Goal: Transaction & Acquisition: Purchase product/service

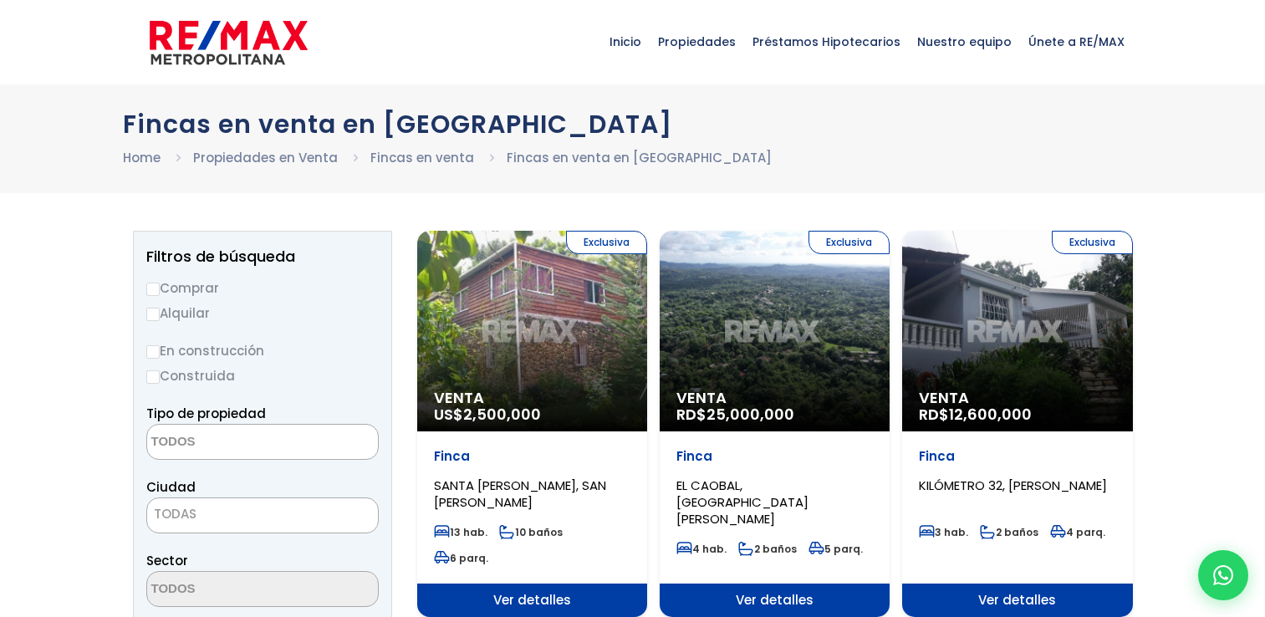
select select
click at [1018, 401] on span "Venta" at bounding box center [1017, 398] width 197 height 17
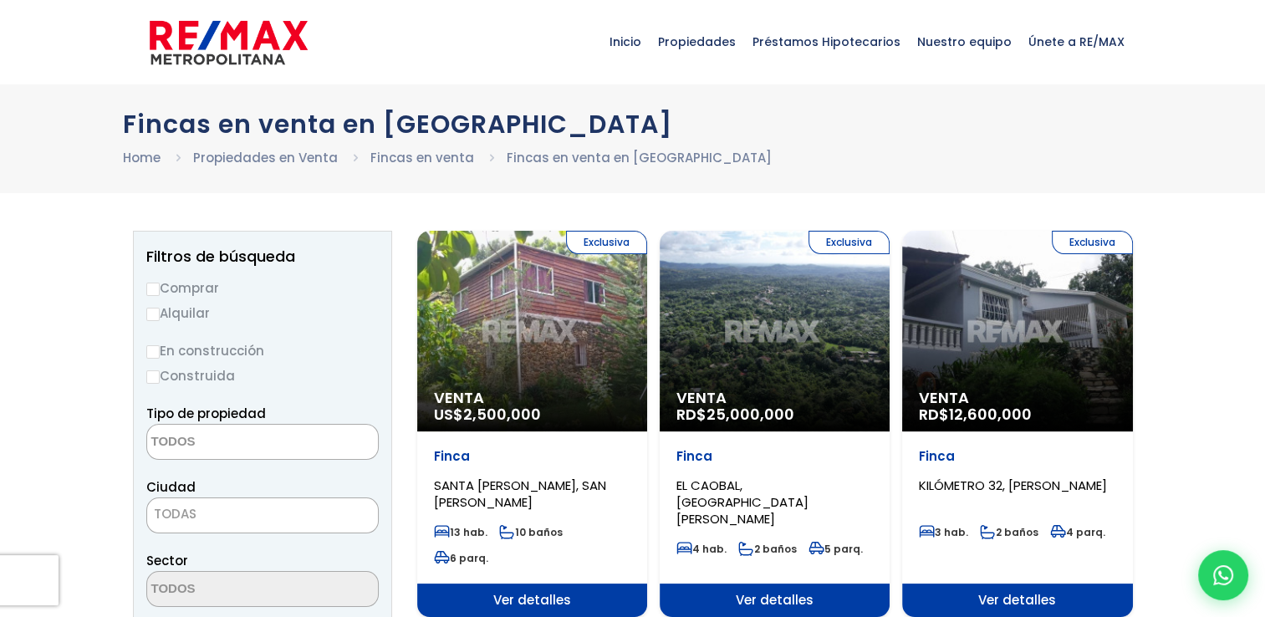
click at [1018, 401] on span "Venta" at bounding box center [1017, 398] width 197 height 17
click at [967, 373] on div "Exclusiva Venta RD$ 12,600,000" at bounding box center [1017, 331] width 230 height 201
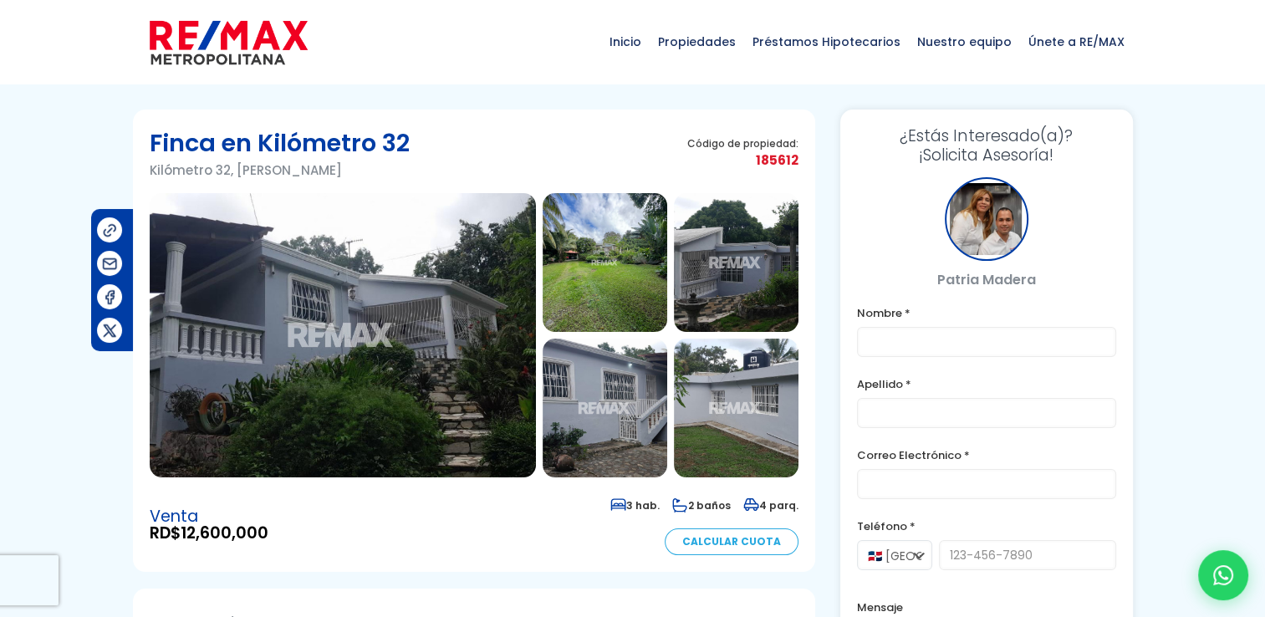
click at [619, 248] on img at bounding box center [605, 262] width 125 height 139
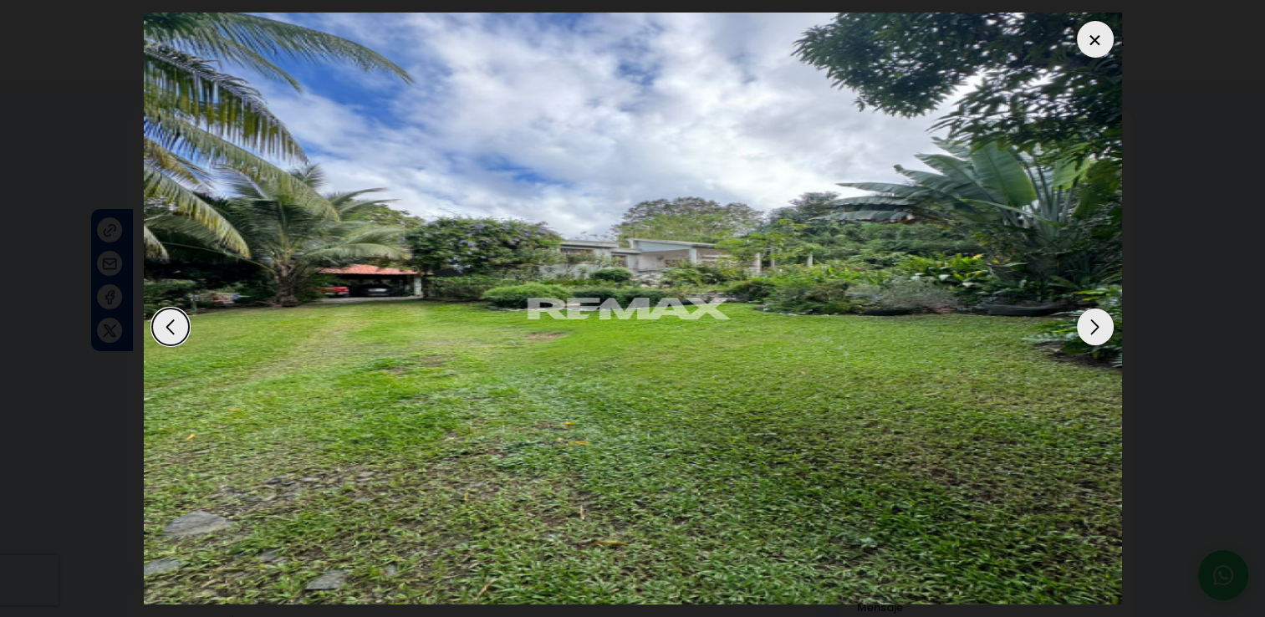
click at [1093, 321] on div "Next slide" at bounding box center [1095, 327] width 37 height 37
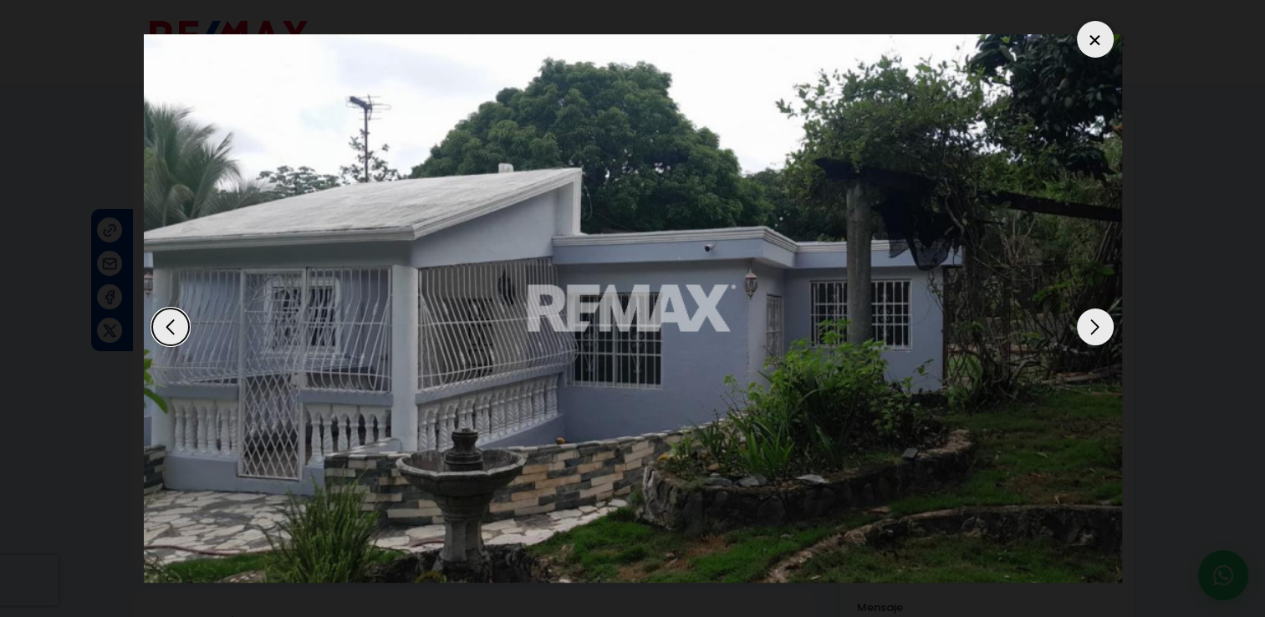
click at [1093, 321] on div "Next slide" at bounding box center [1095, 327] width 37 height 37
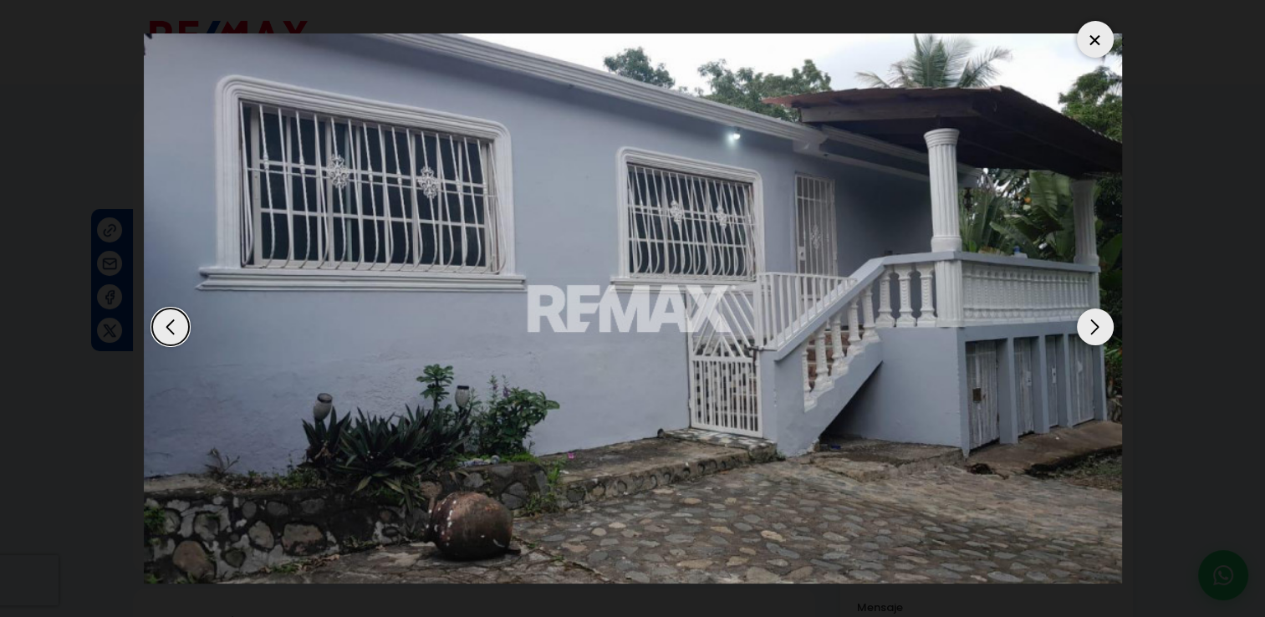
click at [1093, 321] on div "Next slide" at bounding box center [1095, 327] width 37 height 37
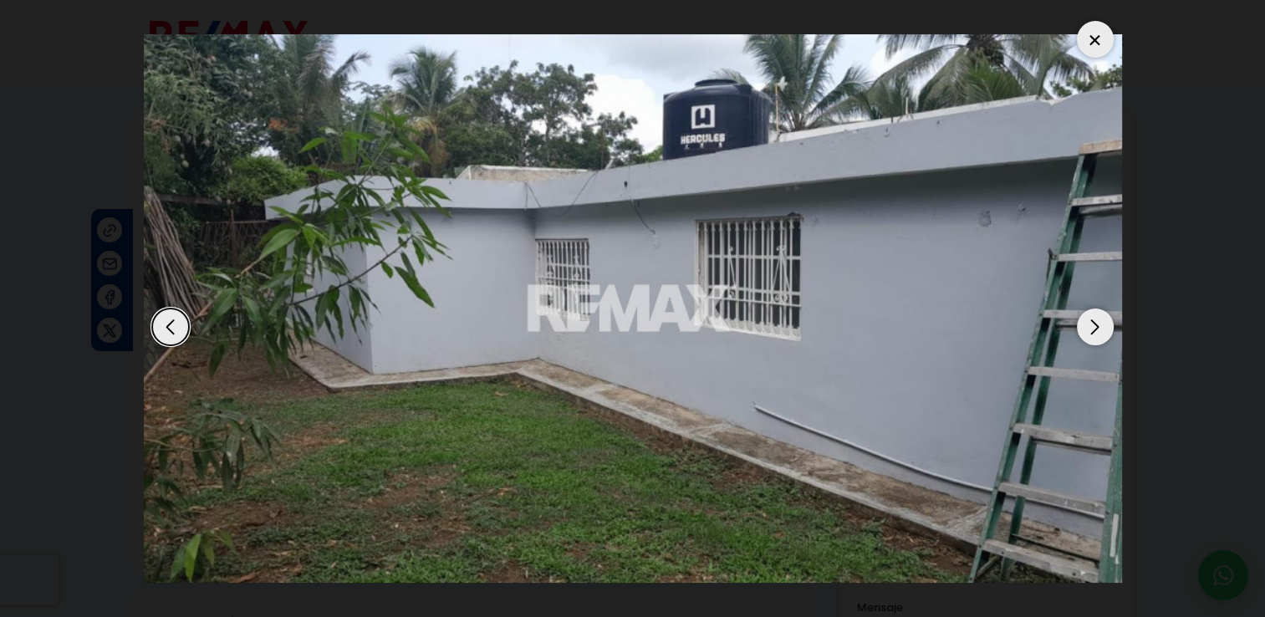
click at [1093, 321] on div "Next slide" at bounding box center [1095, 327] width 37 height 37
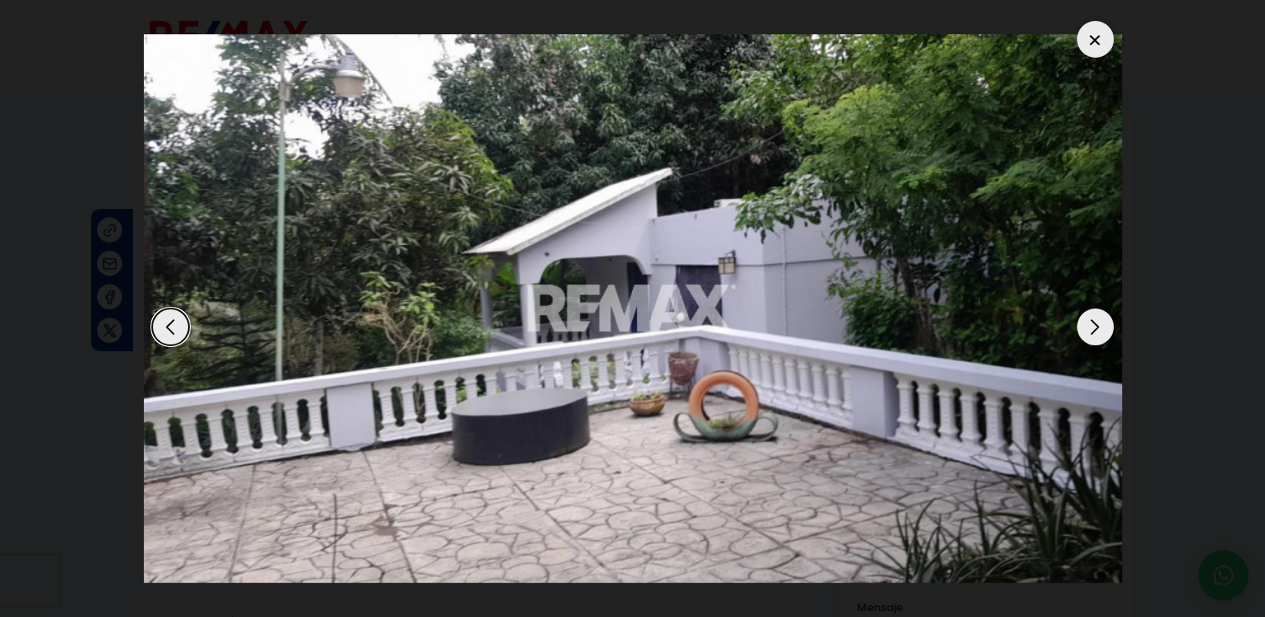
click at [1093, 321] on div "Next slide" at bounding box center [1095, 327] width 37 height 37
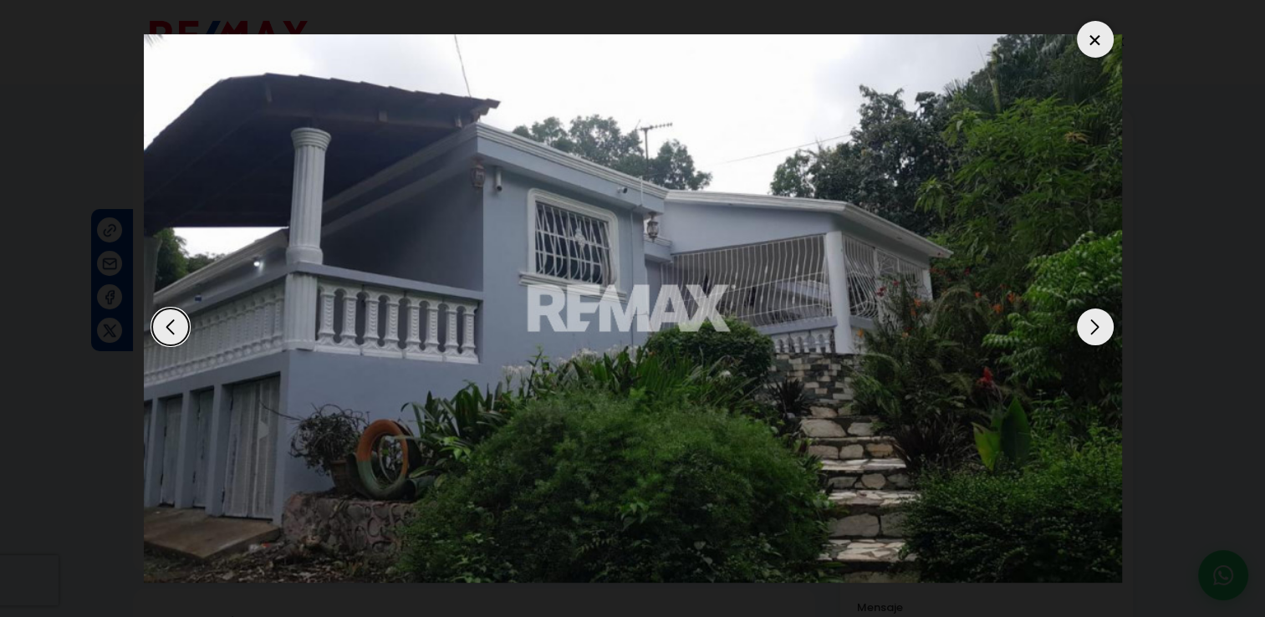
click at [1093, 321] on div "Next slide" at bounding box center [1095, 327] width 37 height 37
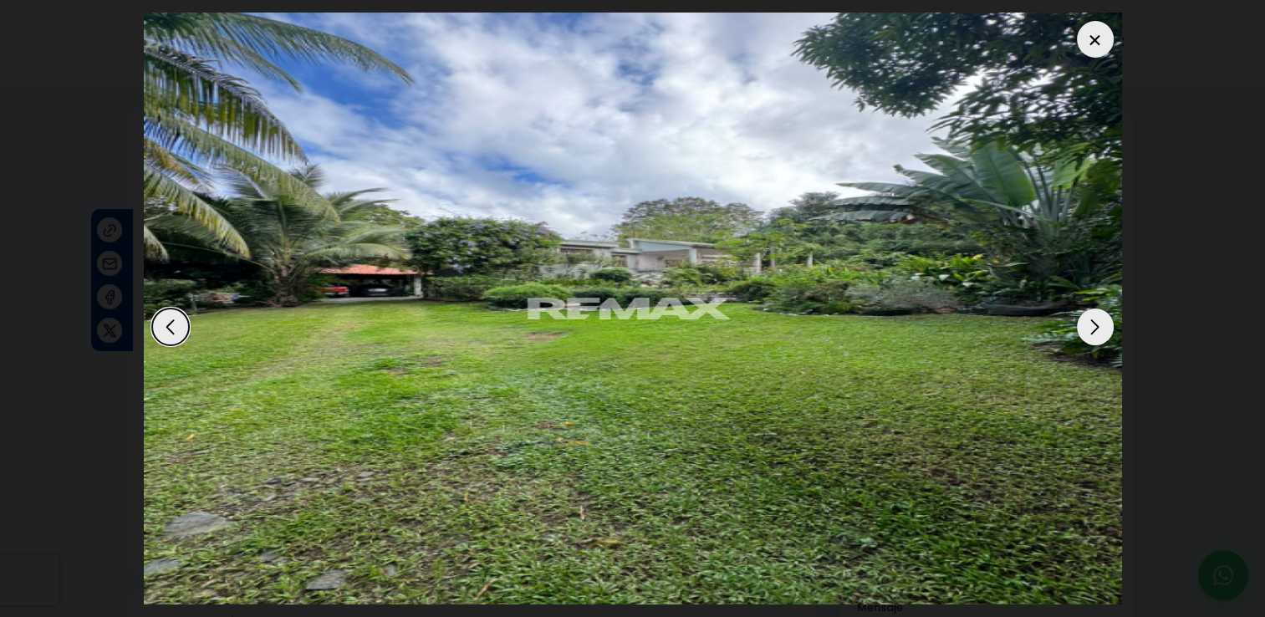
click at [1091, 39] on div at bounding box center [1095, 39] width 37 height 37
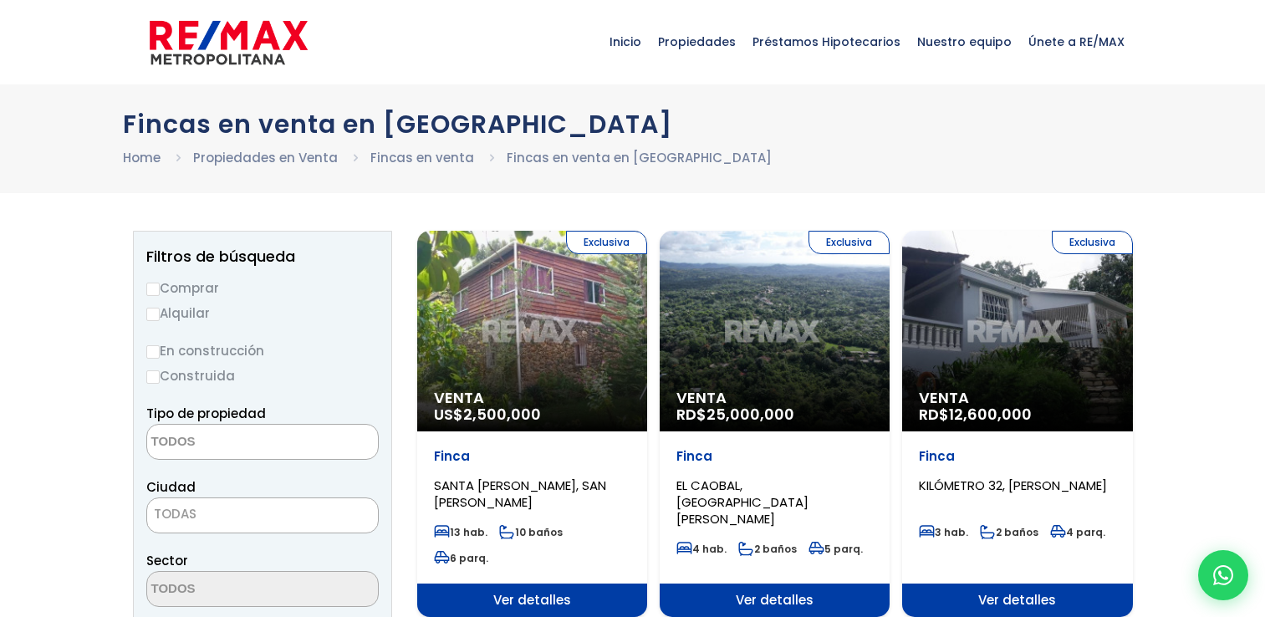
select select
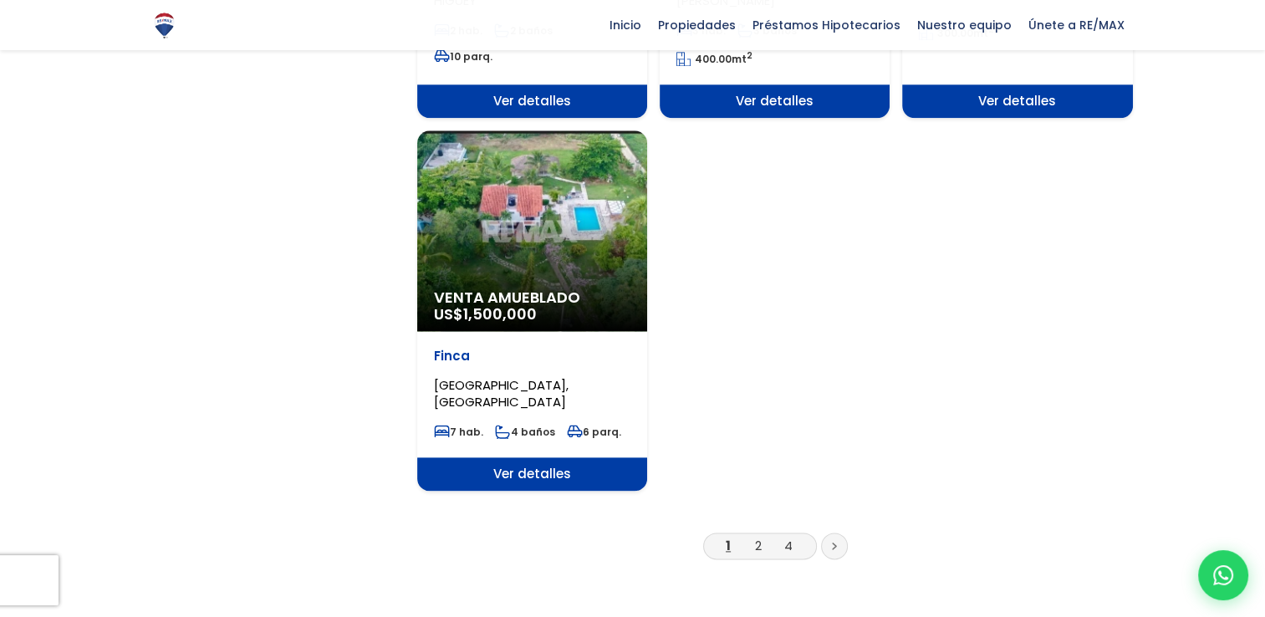
scroll to position [2074, 0]
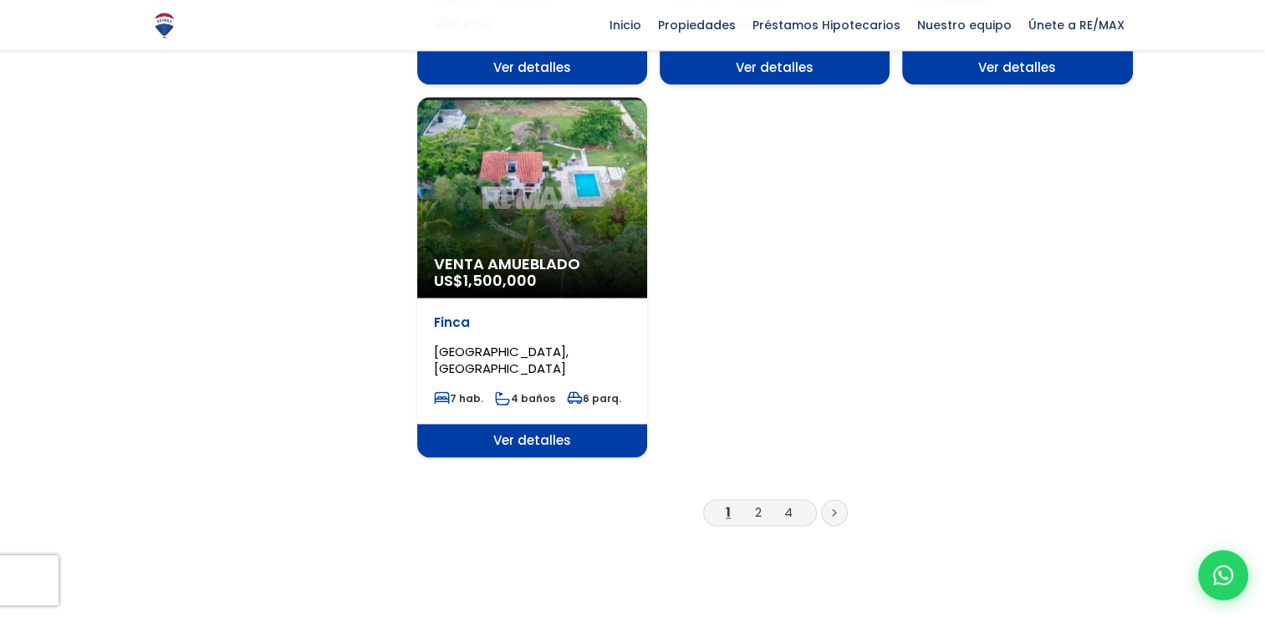
click at [753, 502] on li "2" at bounding box center [758, 512] width 27 height 21
click at [759, 503] on link "2" at bounding box center [758, 512] width 7 height 18
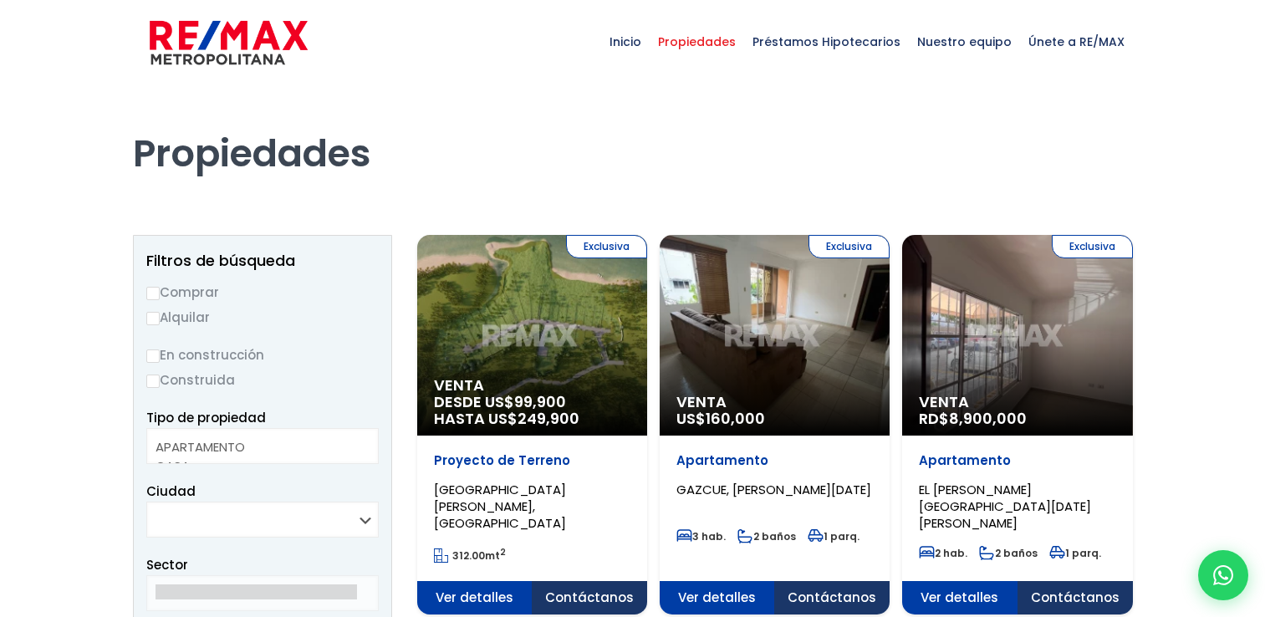
select select
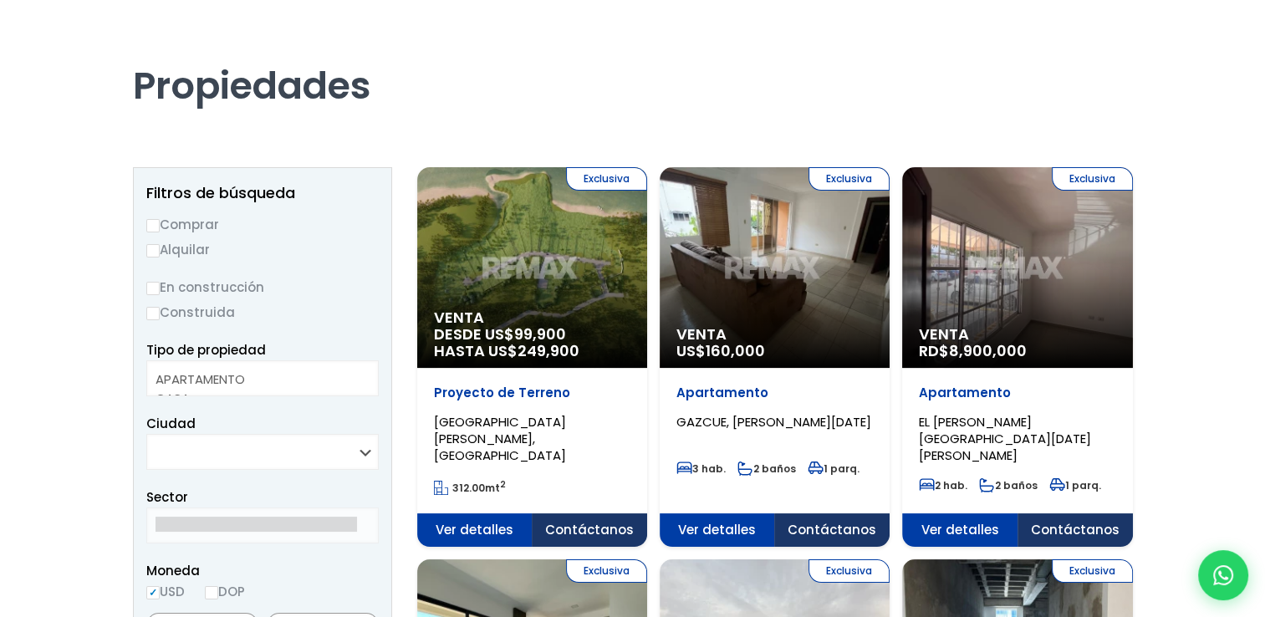
scroll to position [100, 0]
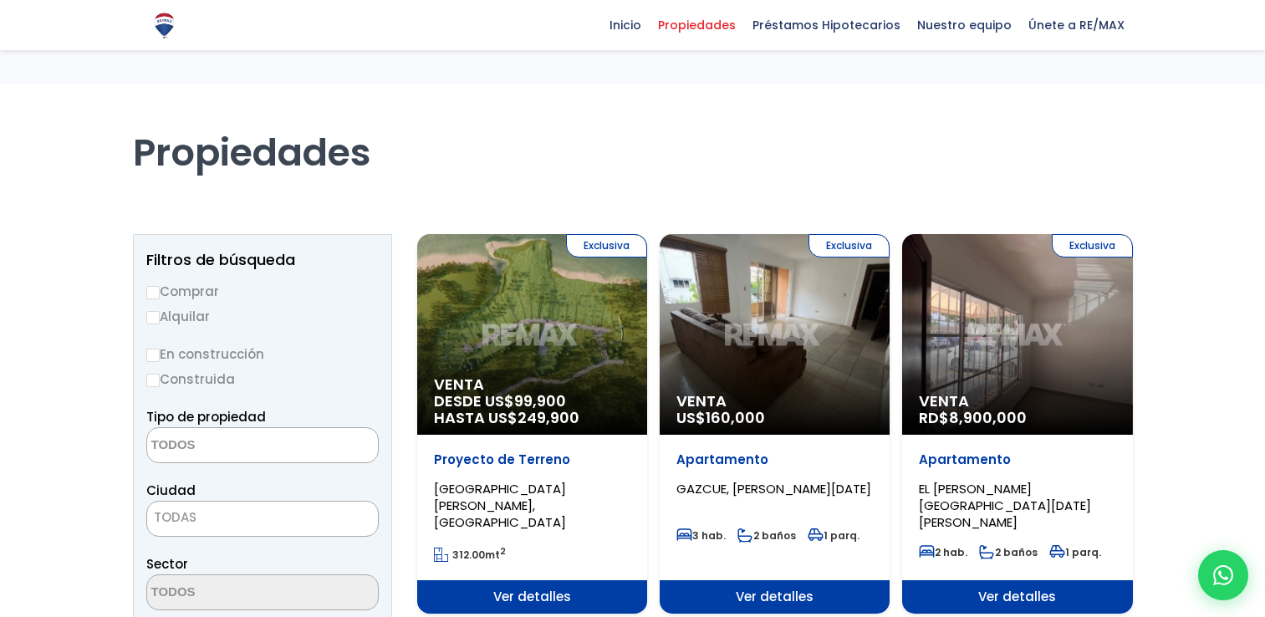
select select
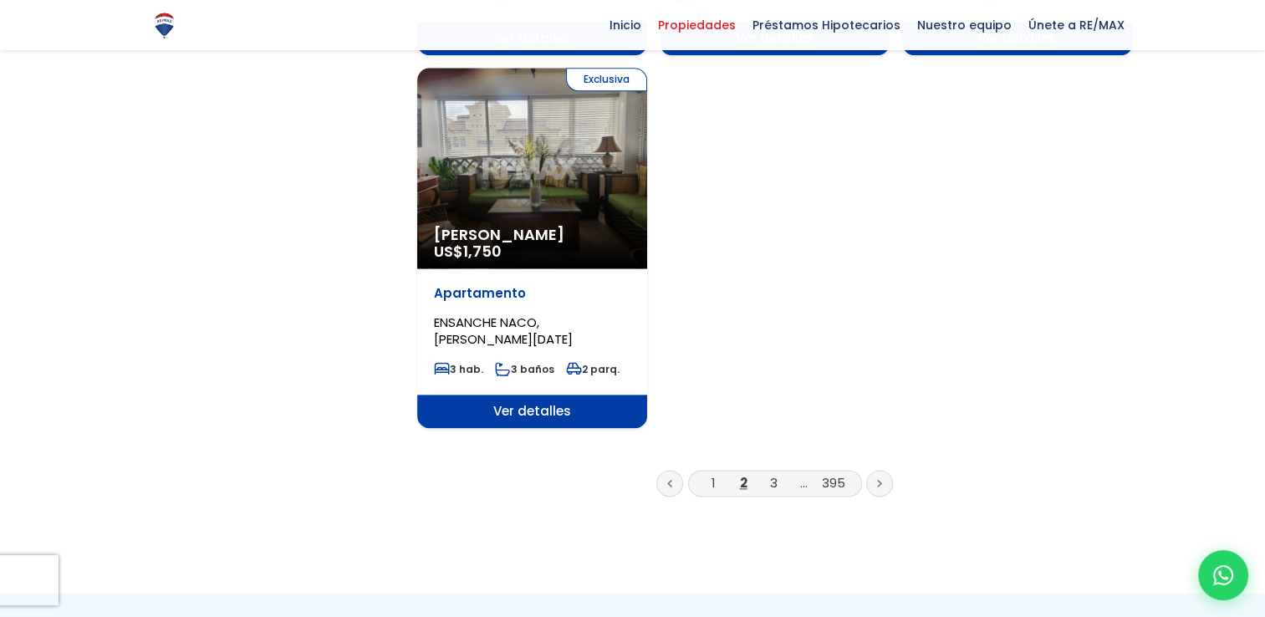
scroll to position [2141, 0]
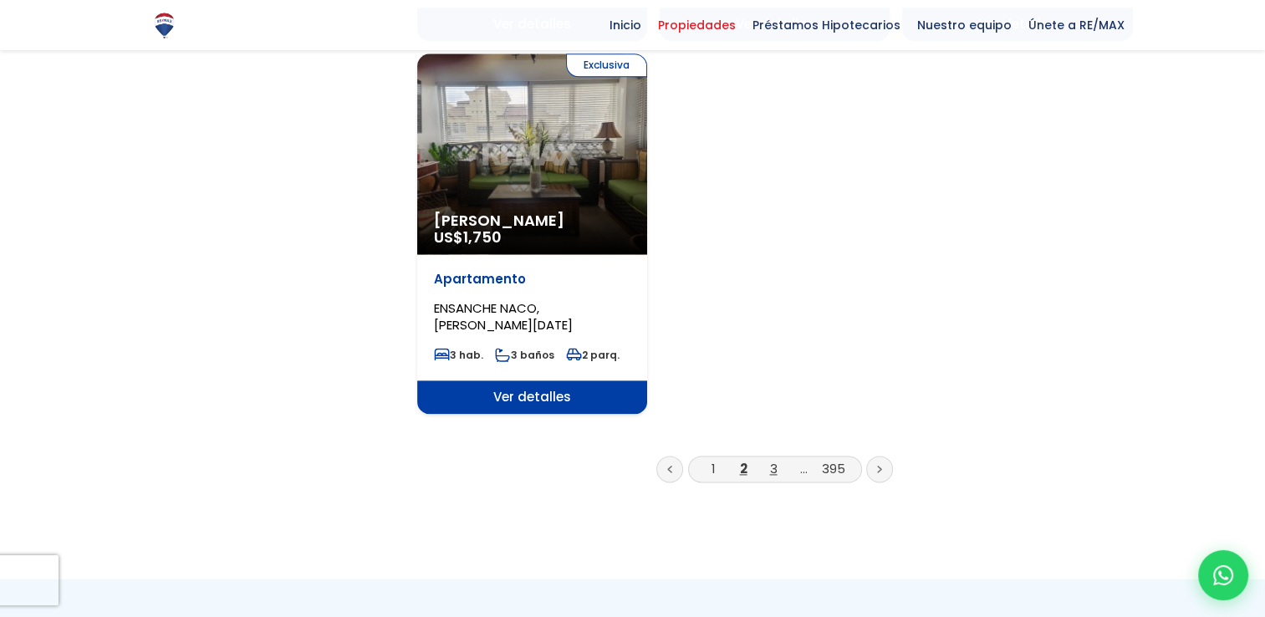
drag, startPoint x: 765, startPoint y: 415, endPoint x: 773, endPoint y: 432, distance: 18.3
click at [773, 460] on link "3" at bounding box center [774, 469] width 8 height 18
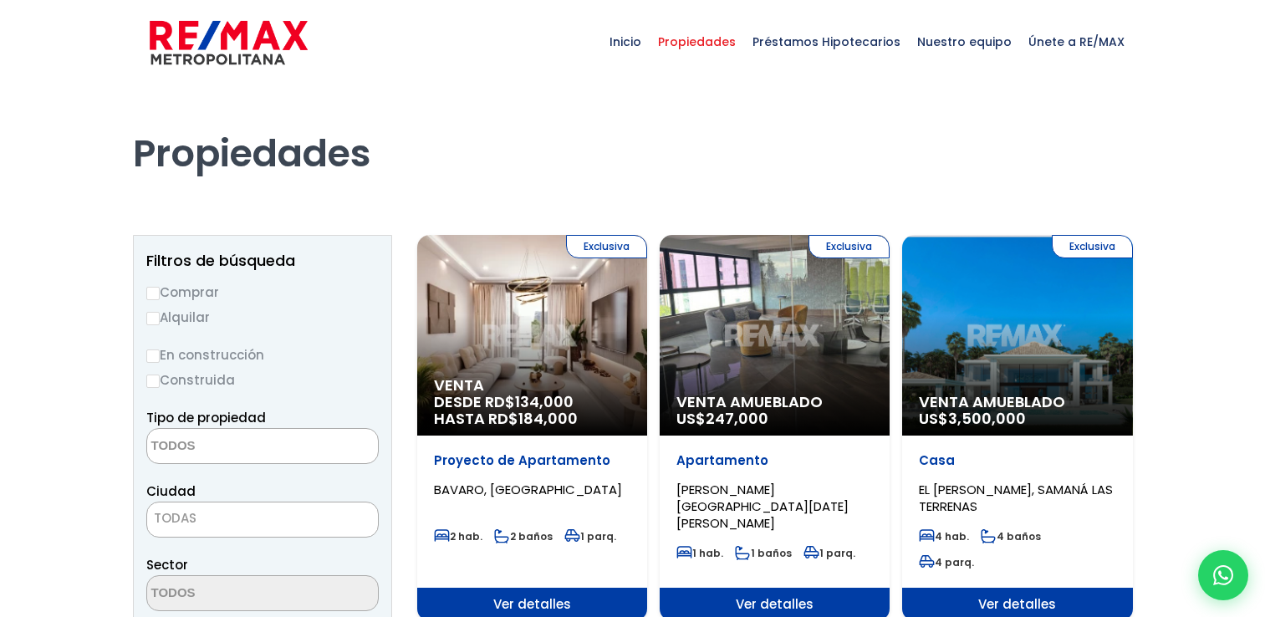
select select
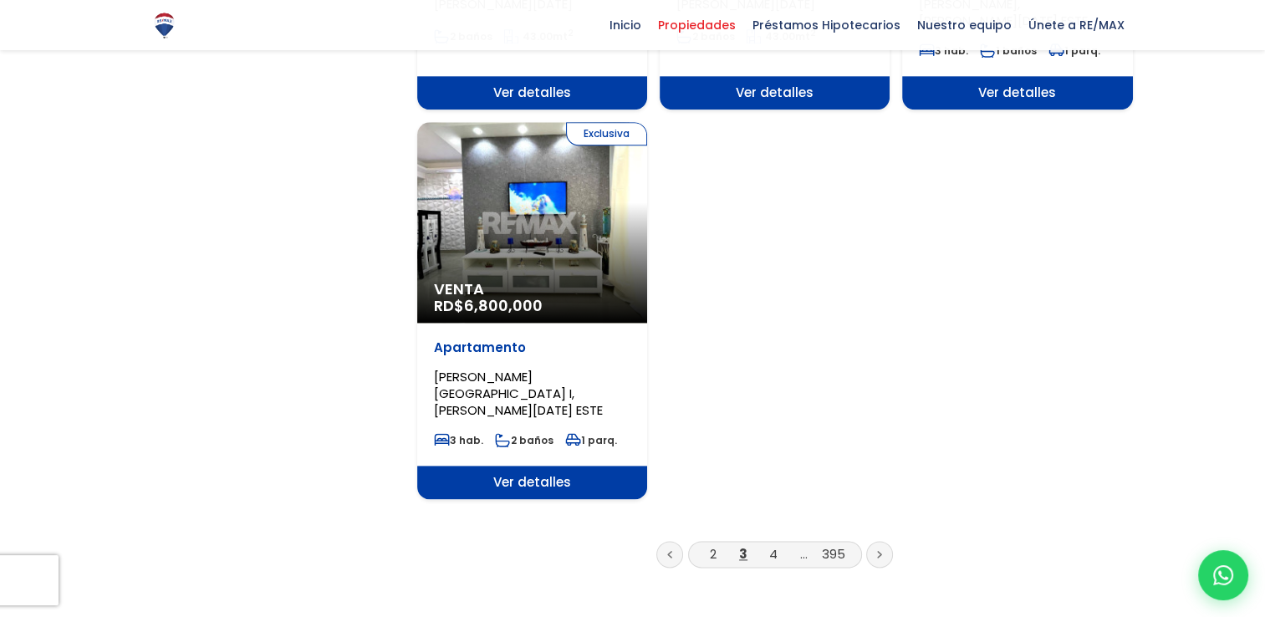
scroll to position [2107, 0]
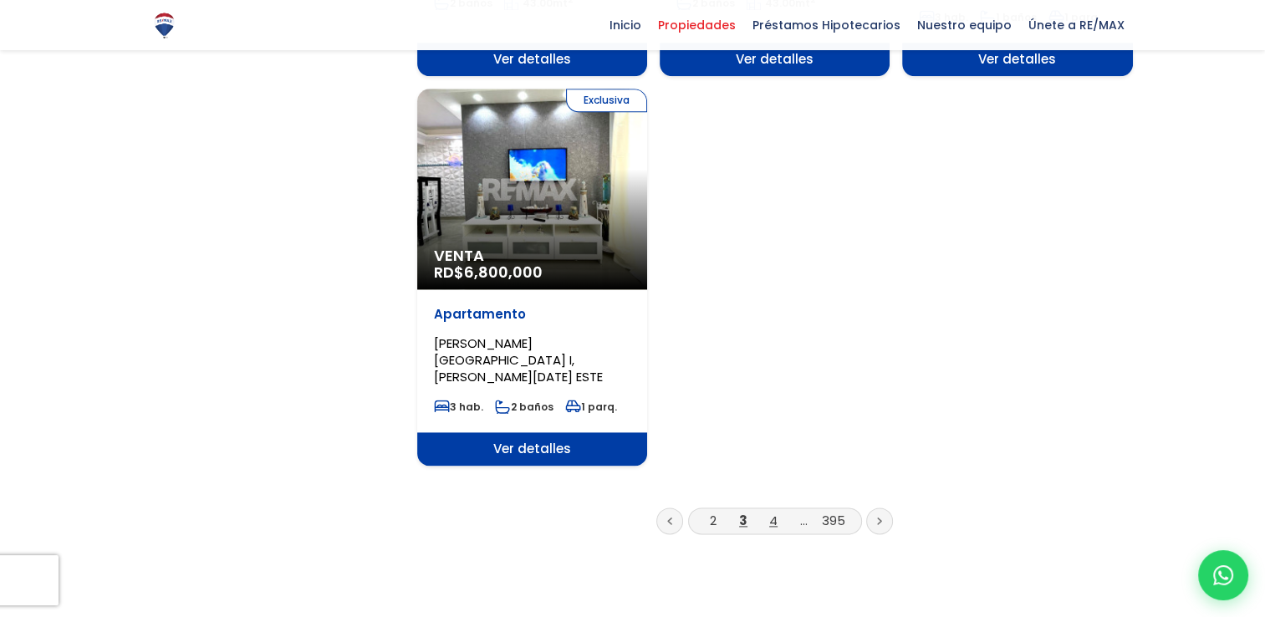
click at [773, 512] on link "4" at bounding box center [773, 521] width 8 height 18
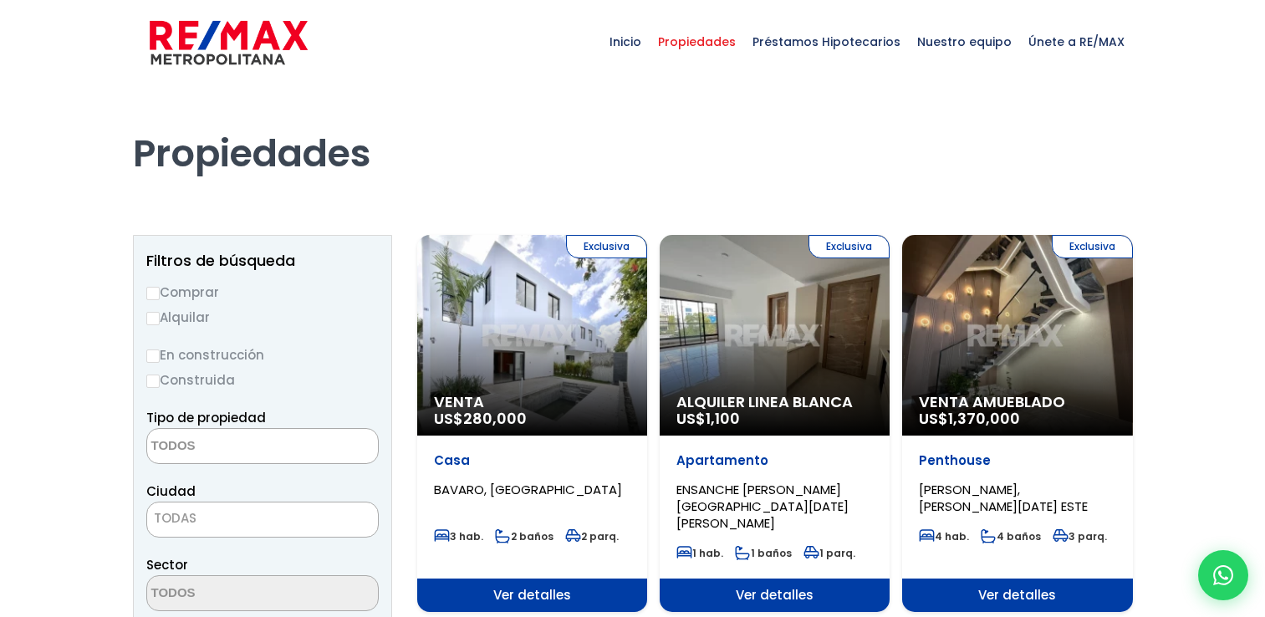
select select
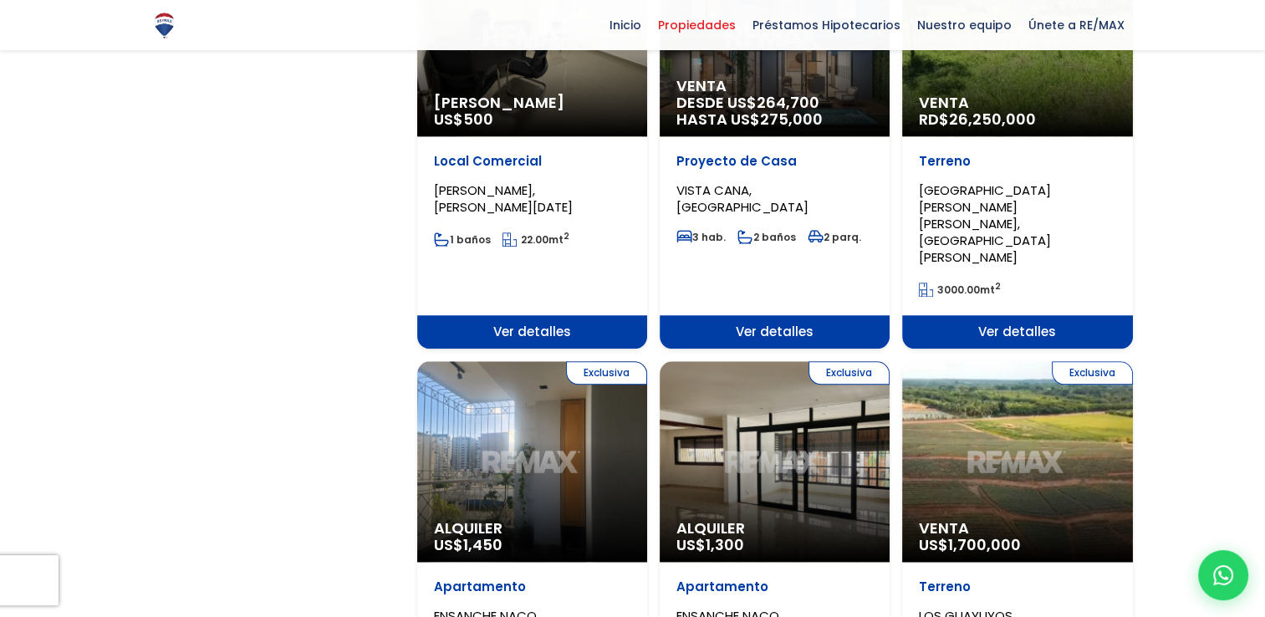
scroll to position [1438, 0]
